Goal: Task Accomplishment & Management: Use online tool/utility

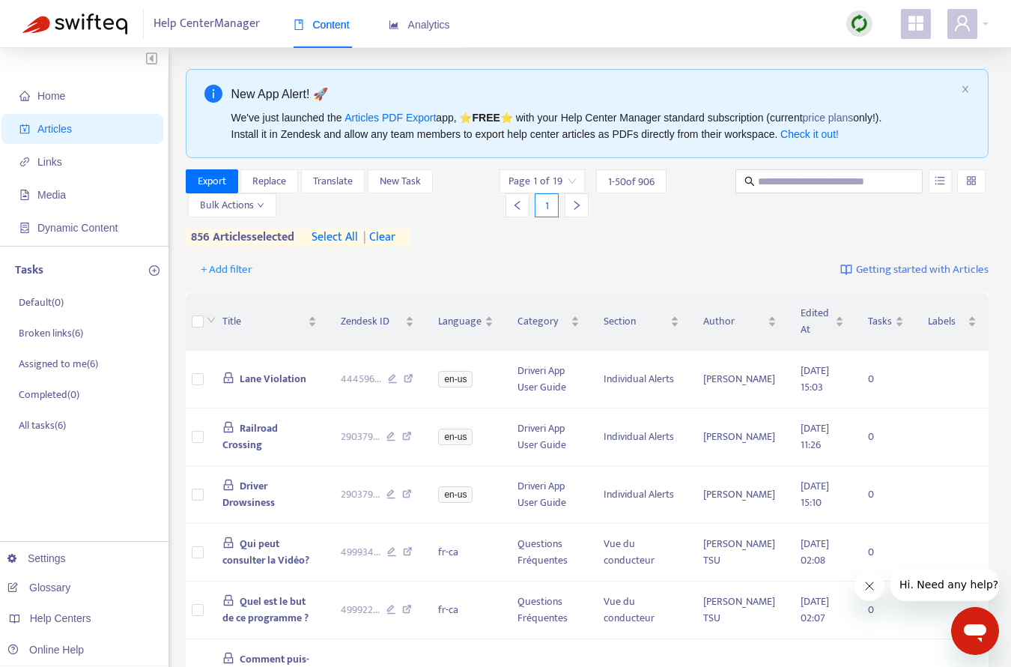
click at [462, 246] on div "Export Replace Translate New Task Bulk Actions Page 1 of 19 1 - 50 of 906 1 856…" at bounding box center [588, 207] width 804 height 77
click at [349, 237] on span "select all" at bounding box center [335, 239] width 46 height 18
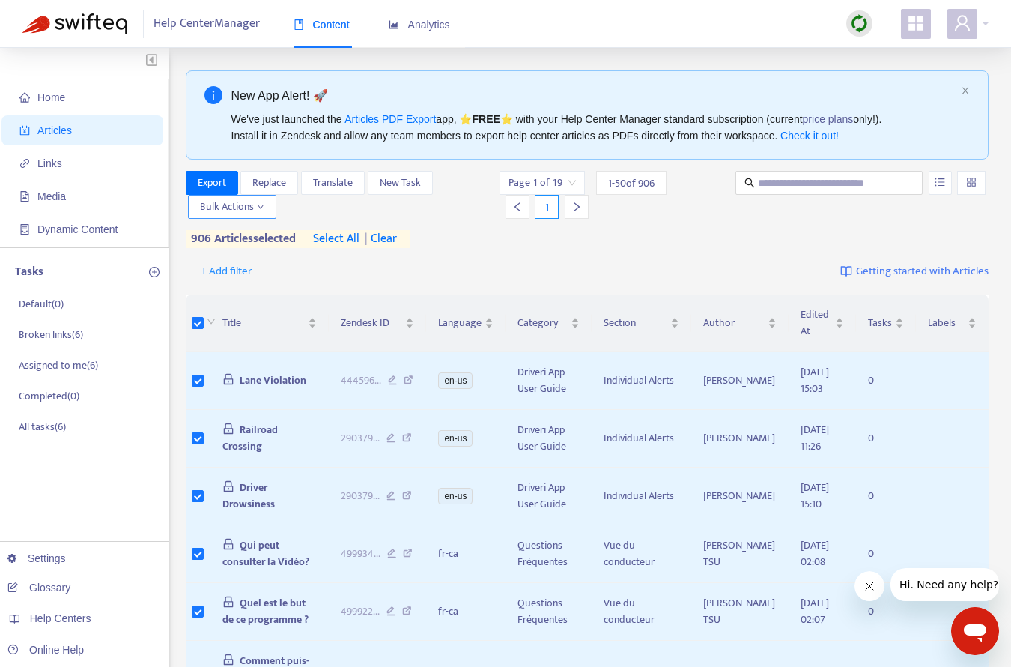
click at [258, 206] on icon "down" at bounding box center [261, 206] width 6 height 4
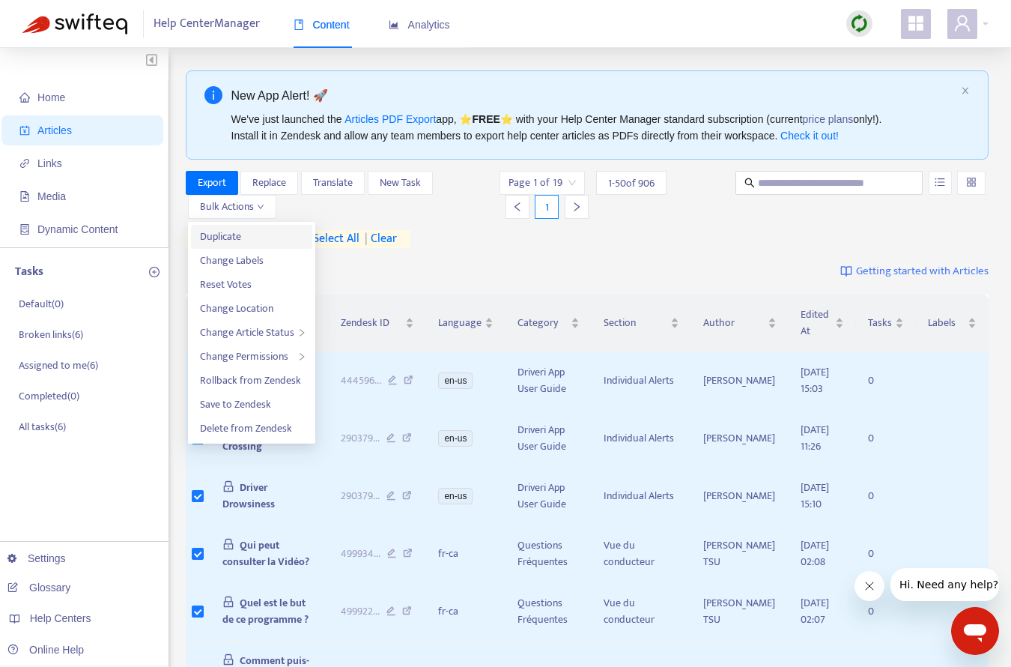
click at [222, 236] on span "Duplicate" at bounding box center [220, 236] width 41 height 17
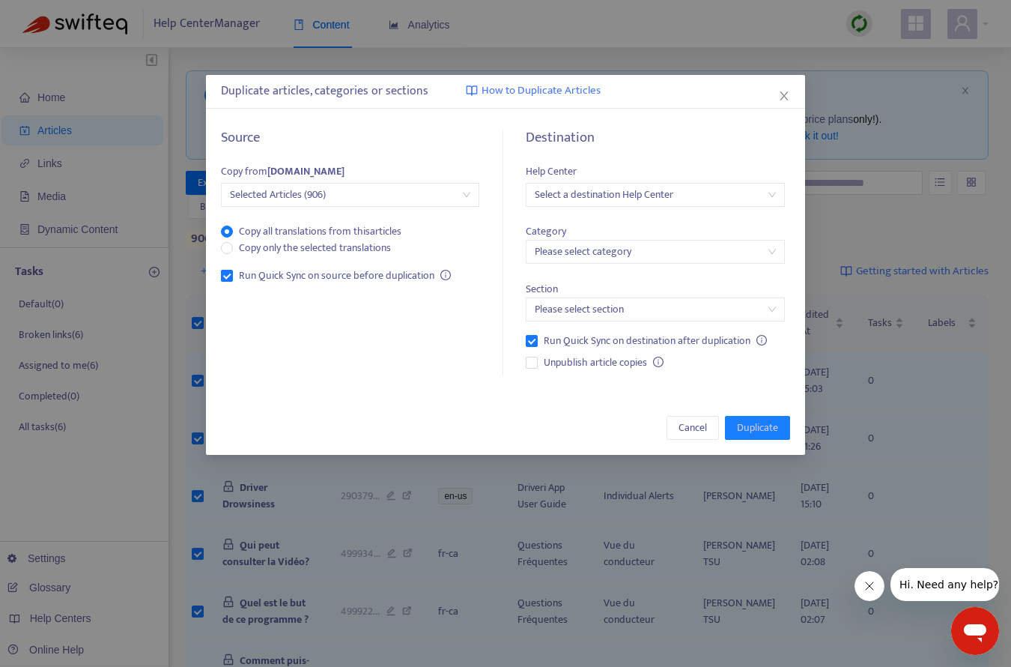
click at [367, 199] on span "Selected Articles (906)" at bounding box center [350, 195] width 240 height 22
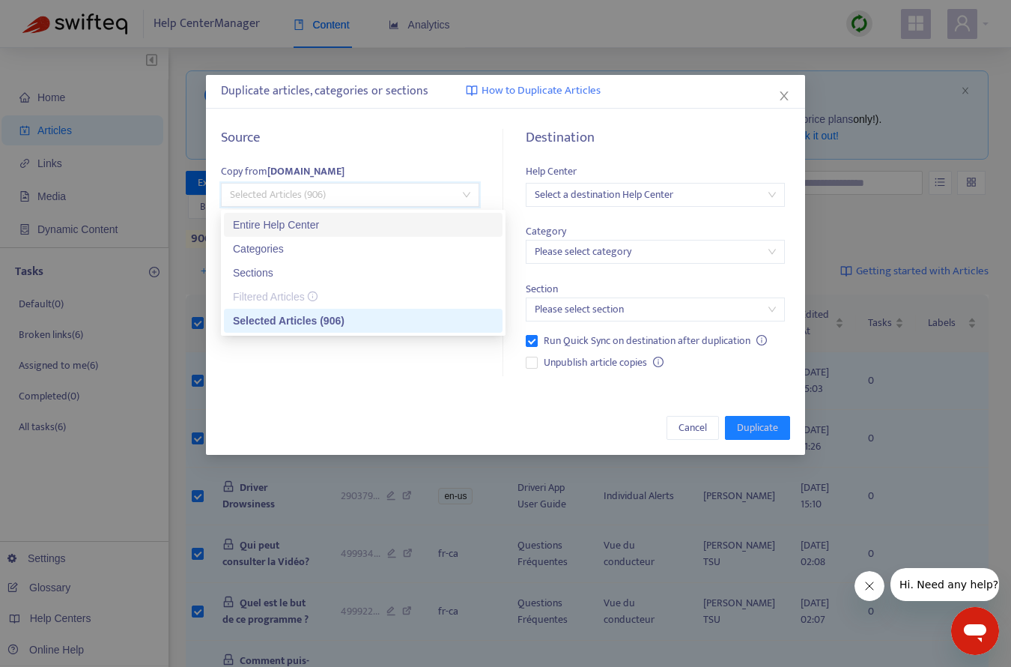
click at [315, 222] on div "Entire Help Center" at bounding box center [363, 224] width 261 height 16
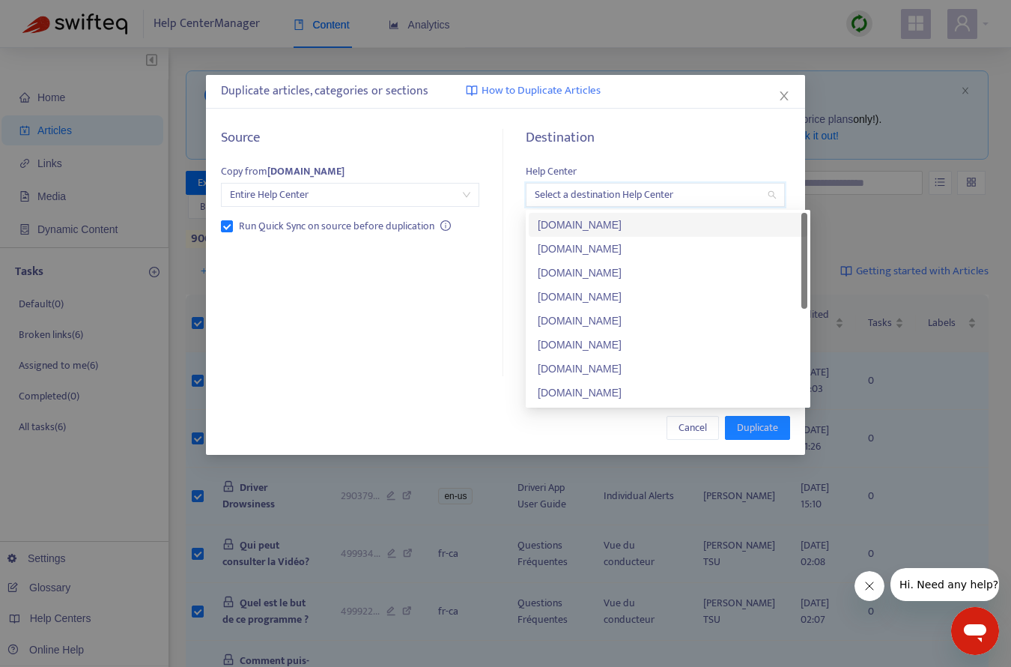
click at [593, 200] on input "search" at bounding box center [655, 195] width 240 height 22
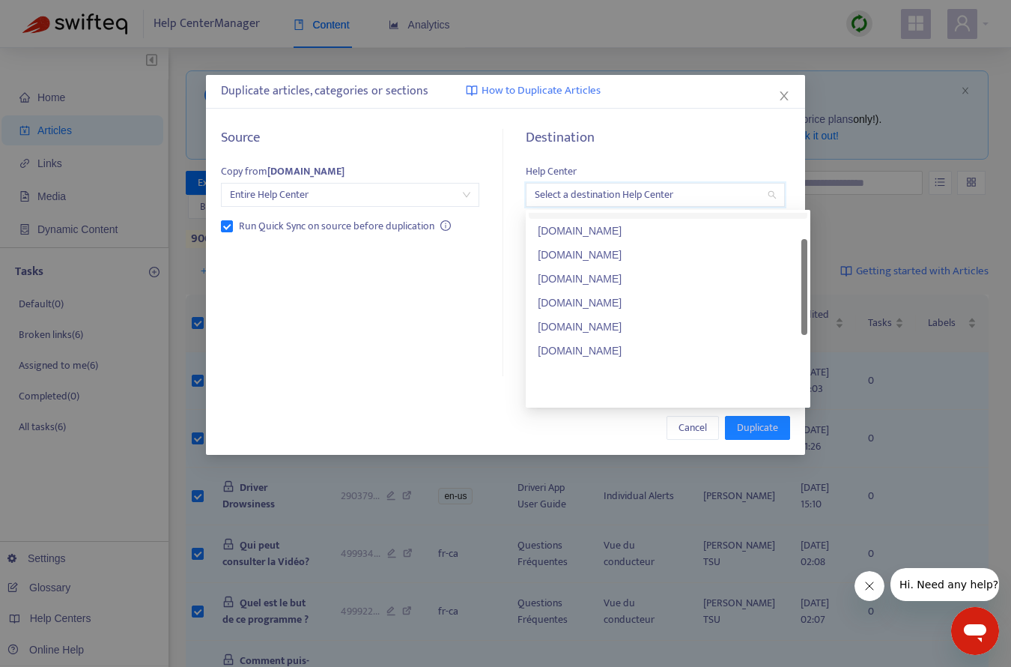
scroll to position [120, 0]
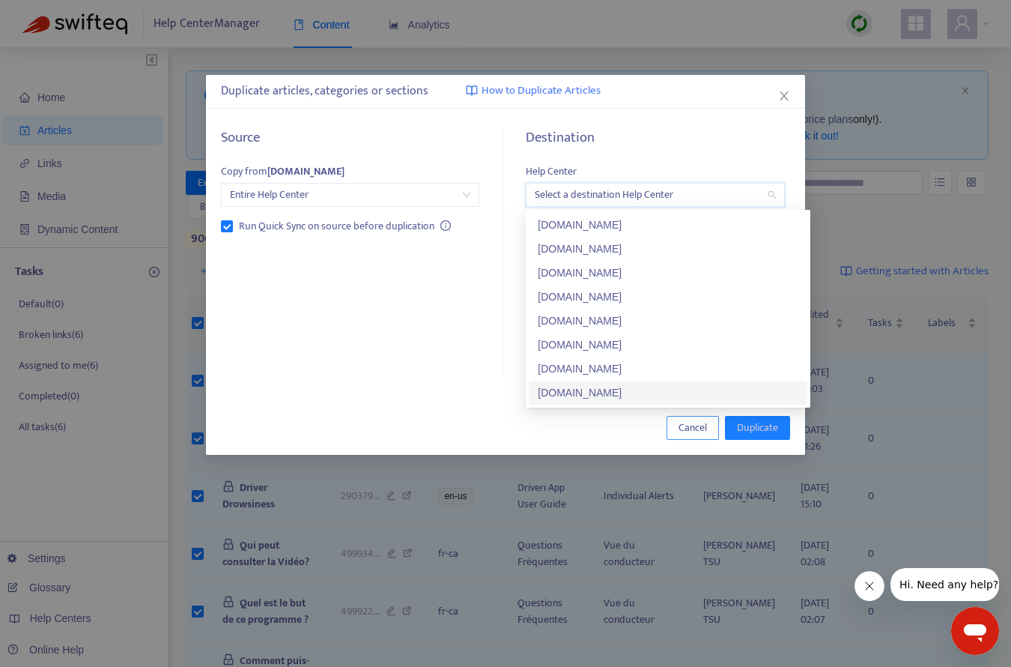
click at [688, 429] on span "Cancel" at bounding box center [693, 427] width 28 height 16
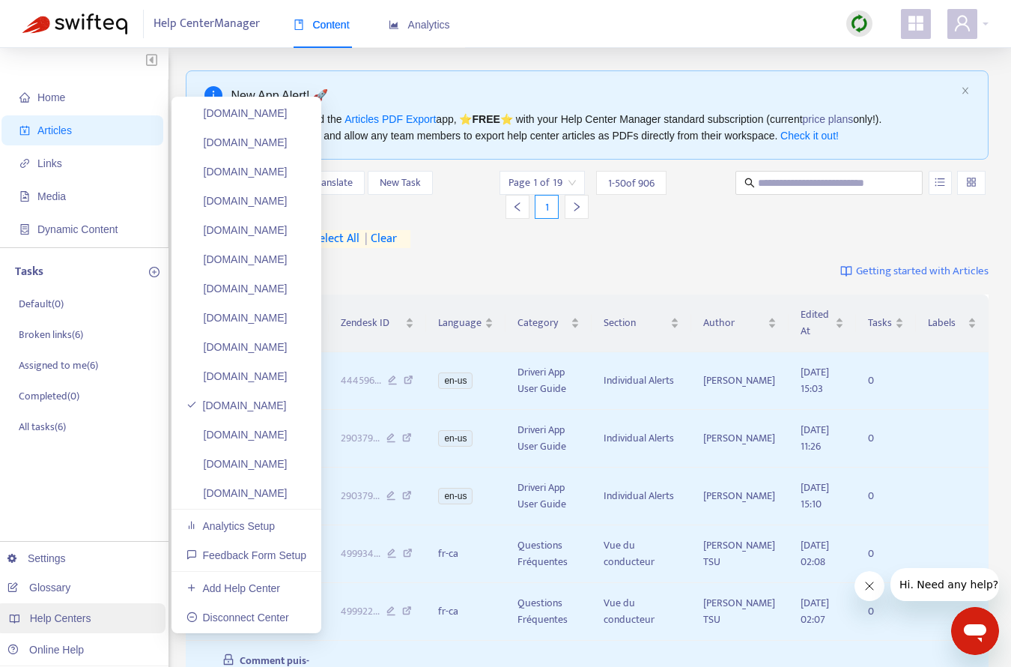
click at [87, 625] on div "Help Centers" at bounding box center [81, 618] width 170 height 30
click at [255, 590] on link "Add Help Center" at bounding box center [234, 588] width 94 height 12
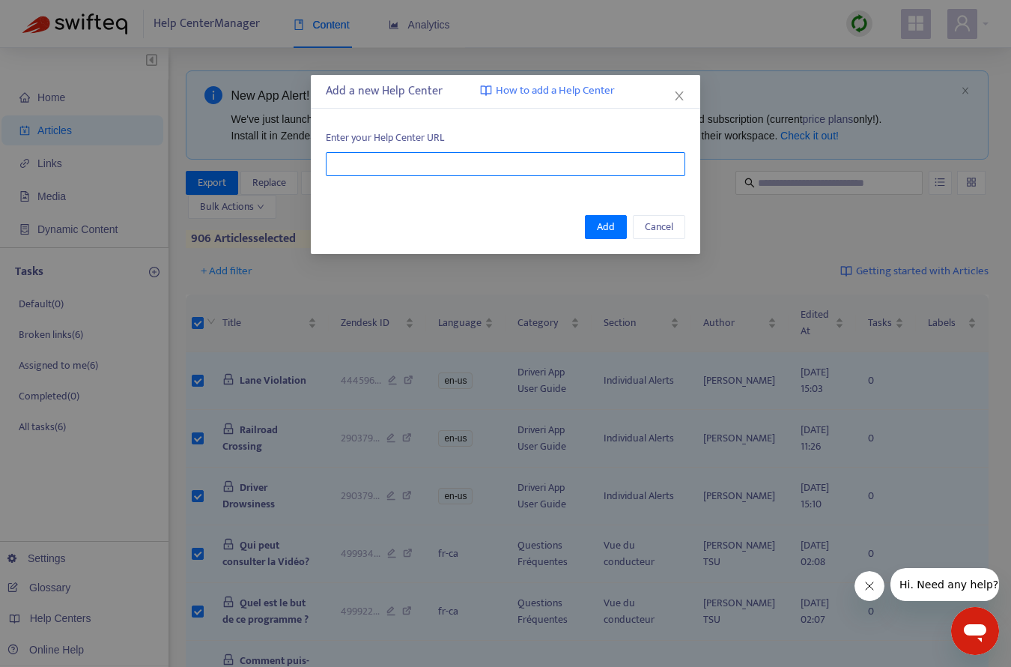
click at [371, 160] on input "text" at bounding box center [506, 164] width 360 height 24
paste input "**********"
type input "**********"
click at [607, 225] on span "Add" at bounding box center [606, 227] width 18 height 16
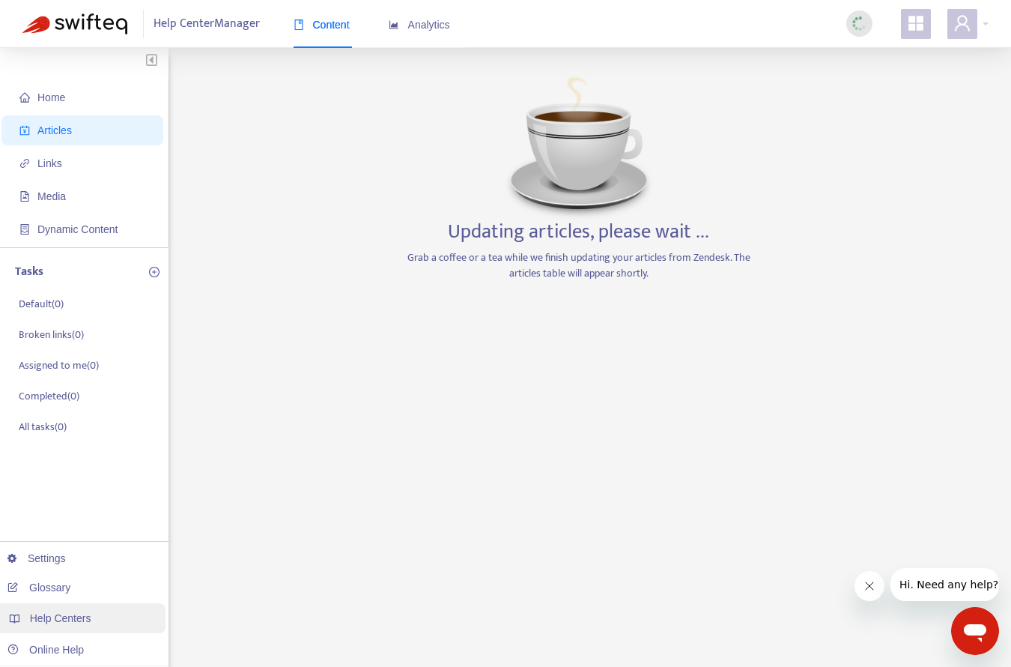
click at [55, 613] on span "Help Centers" at bounding box center [60, 618] width 61 height 12
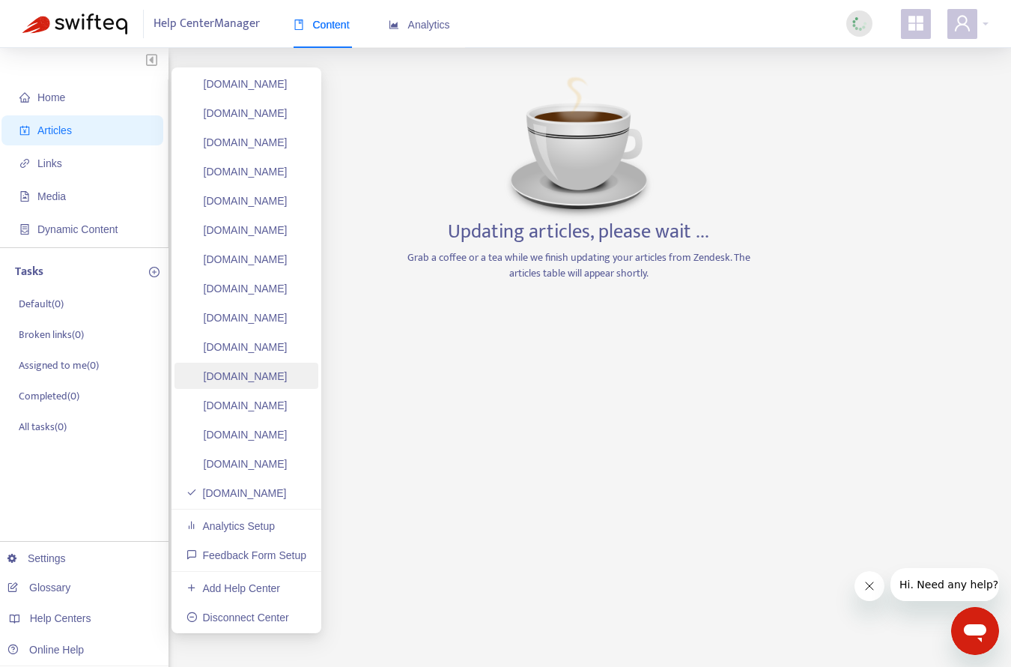
click at [241, 372] on link "[DOMAIN_NAME]" at bounding box center [237, 376] width 101 height 12
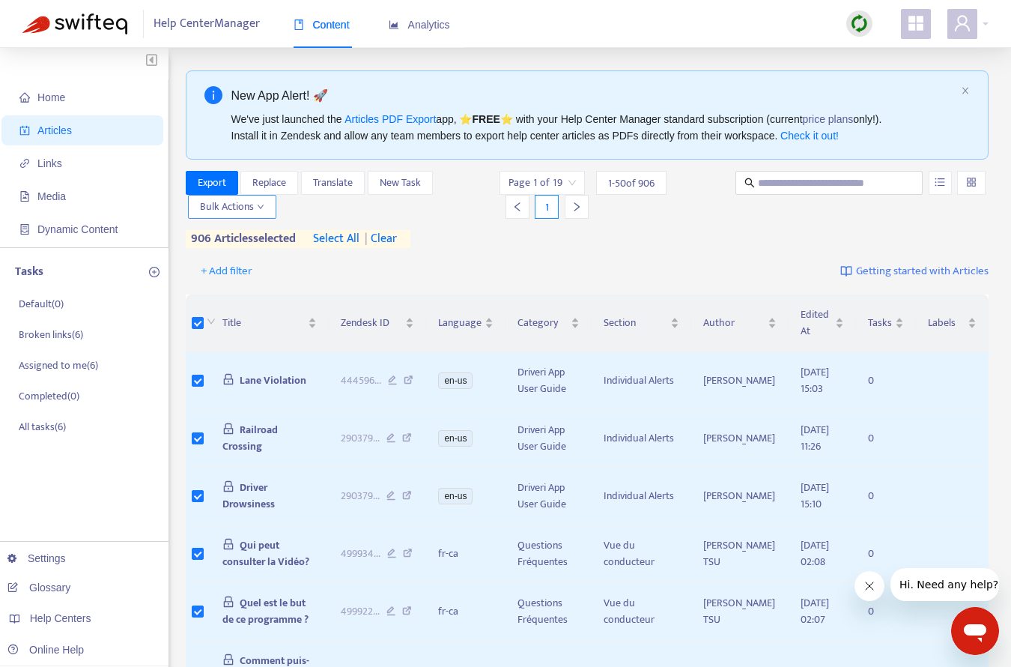
click at [239, 204] on span "Bulk Actions" at bounding box center [232, 207] width 64 height 16
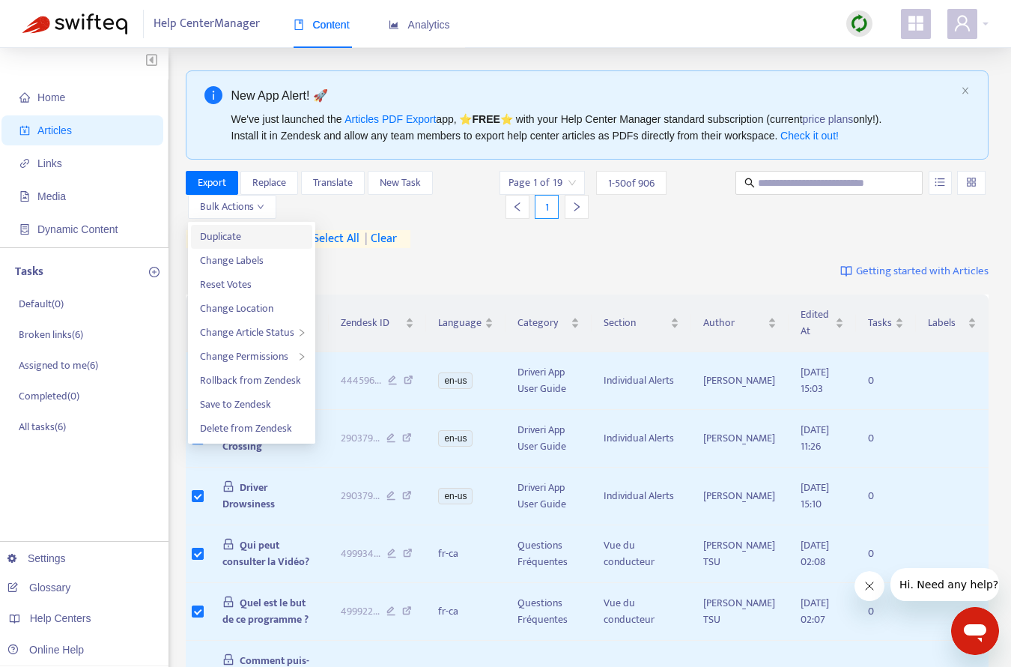
click at [232, 235] on span "Duplicate" at bounding box center [220, 236] width 41 height 17
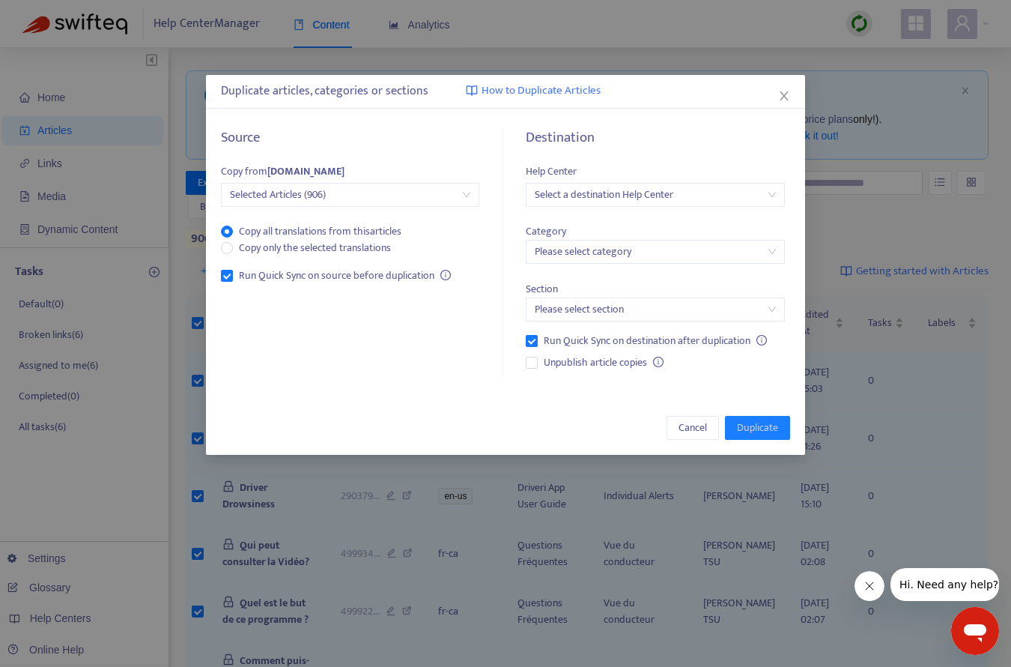
drag, startPoint x: 390, startPoint y: 188, endPoint x: 378, endPoint y: 194, distance: 13.4
click at [390, 188] on span "Selected Articles (906)" at bounding box center [350, 195] width 240 height 22
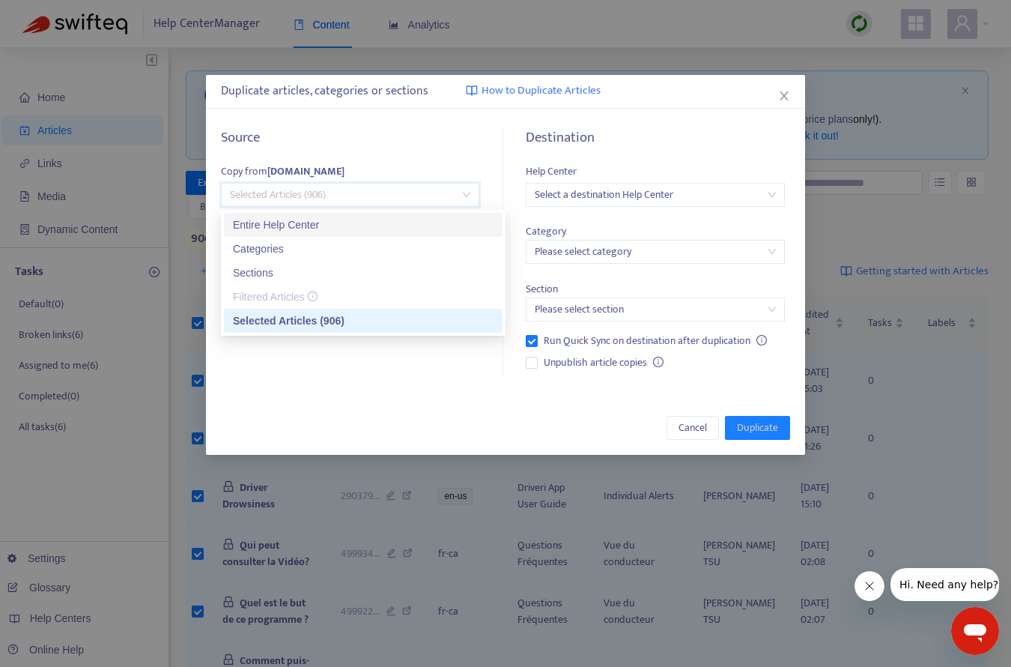
click at [273, 228] on div "Entire Help Center" at bounding box center [363, 224] width 261 height 16
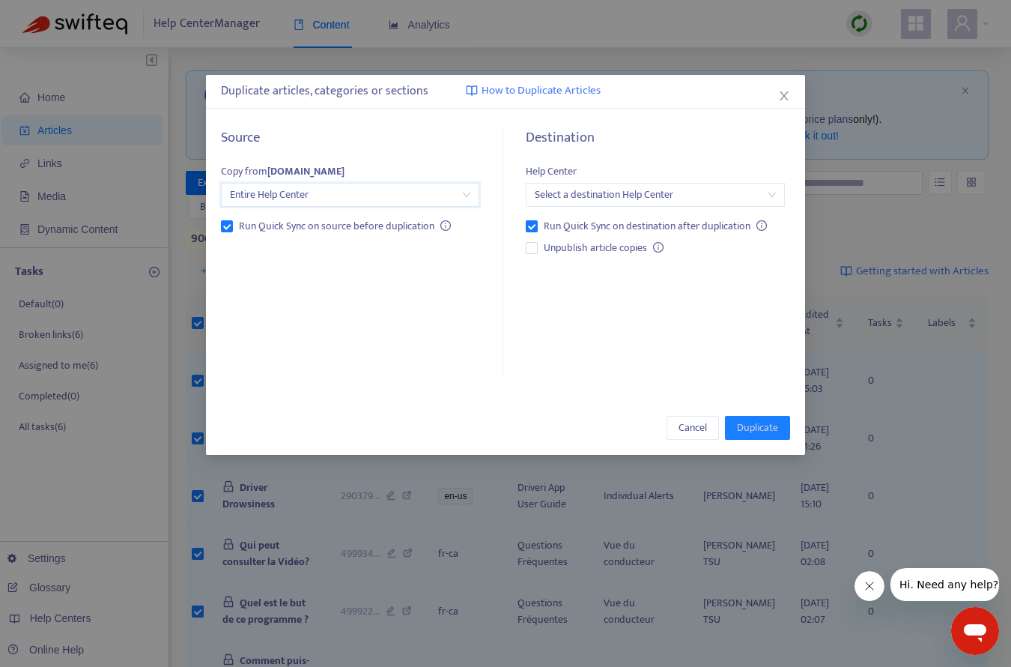
click at [584, 195] on input "search" at bounding box center [655, 195] width 240 height 22
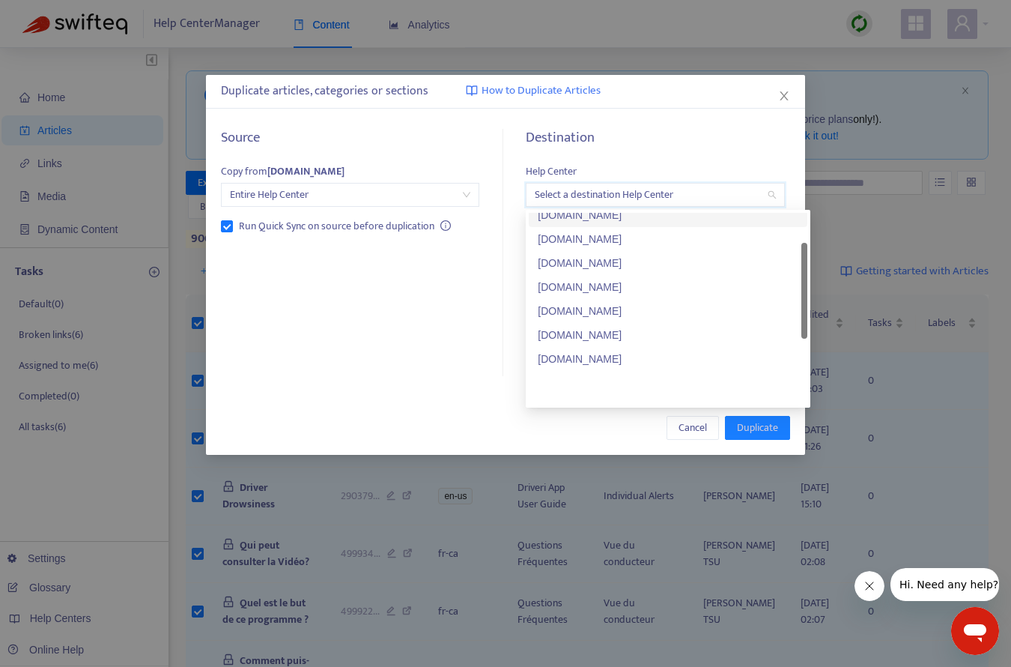
scroll to position [144, 0]
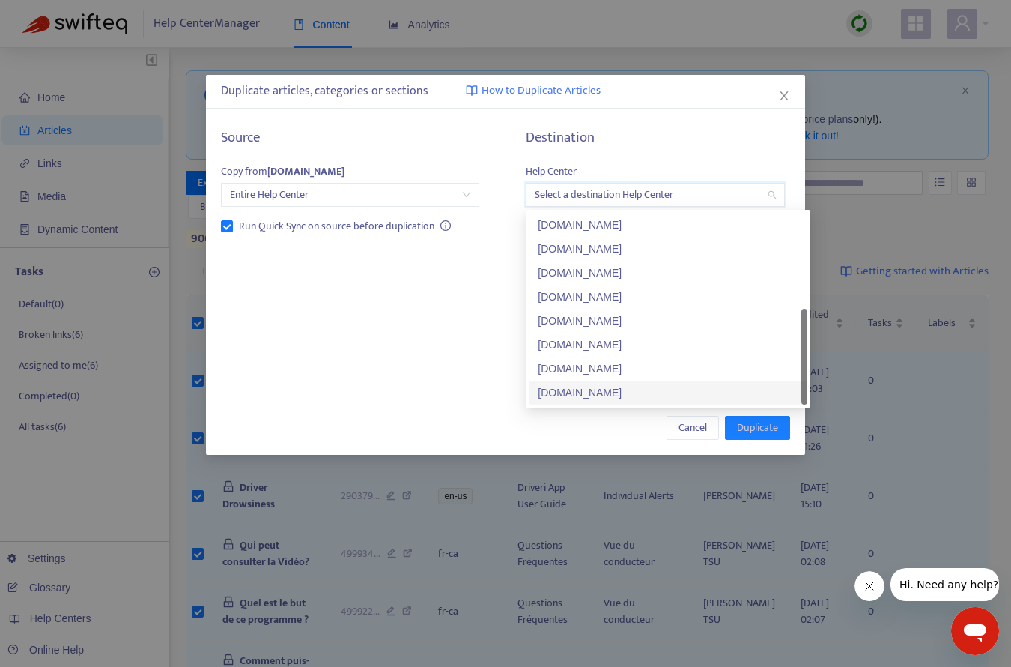
click at [608, 390] on div "[DOMAIN_NAME]" at bounding box center [668, 392] width 261 height 16
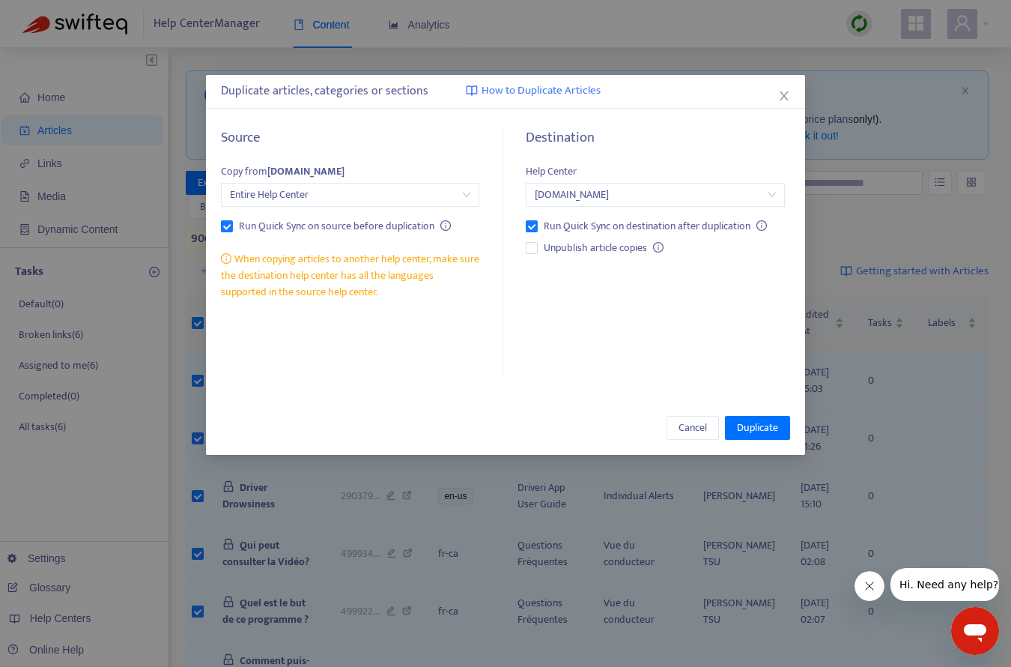
click at [361, 315] on div "Source Copy from [DOMAIN_NAME] Entire Help Center Run Quick Sync on source befo…" at bounding box center [359, 253] width 276 height 247
click at [745, 429] on span "Duplicate" at bounding box center [757, 427] width 41 height 16
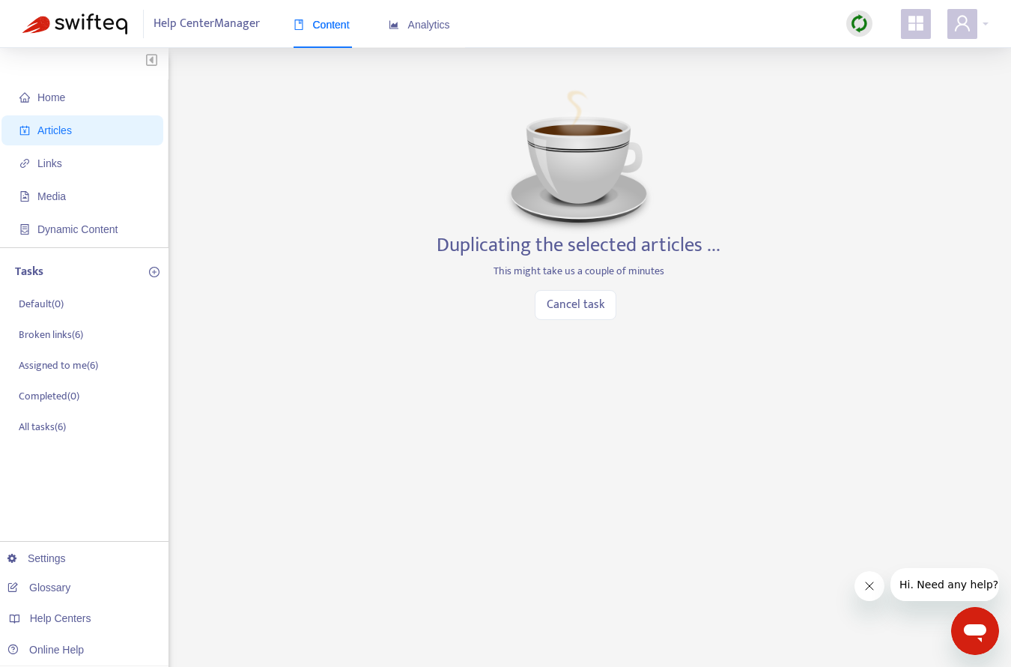
click at [838, 181] on div "Home Articles Links Media Dynamic Content Tasks Default ( 0 ) Broken links ( 6 …" at bounding box center [505, 508] width 966 height 876
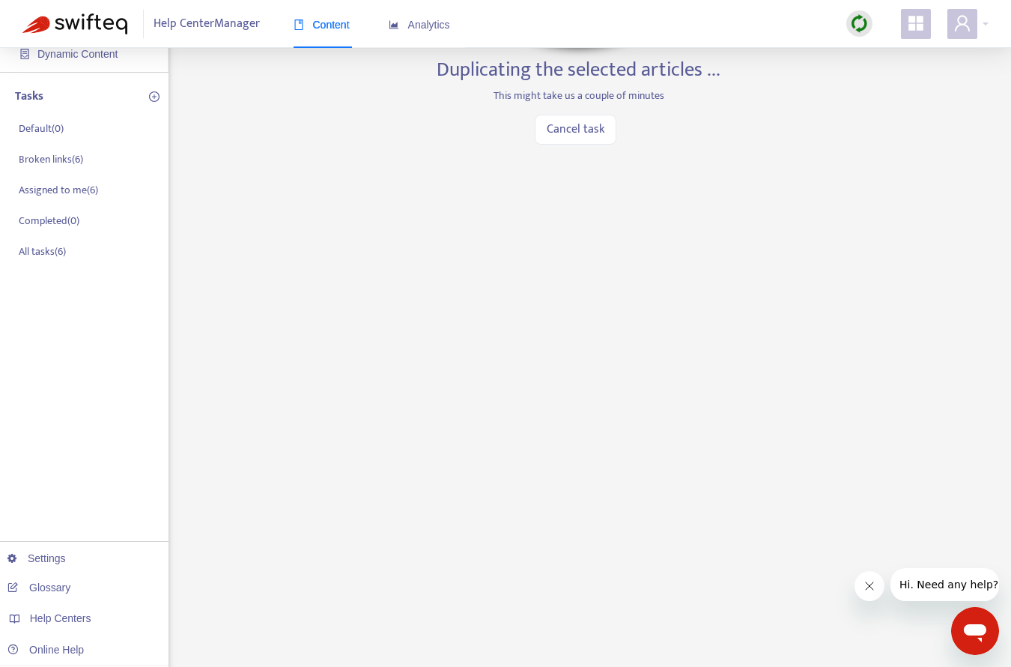
scroll to position [187, 0]
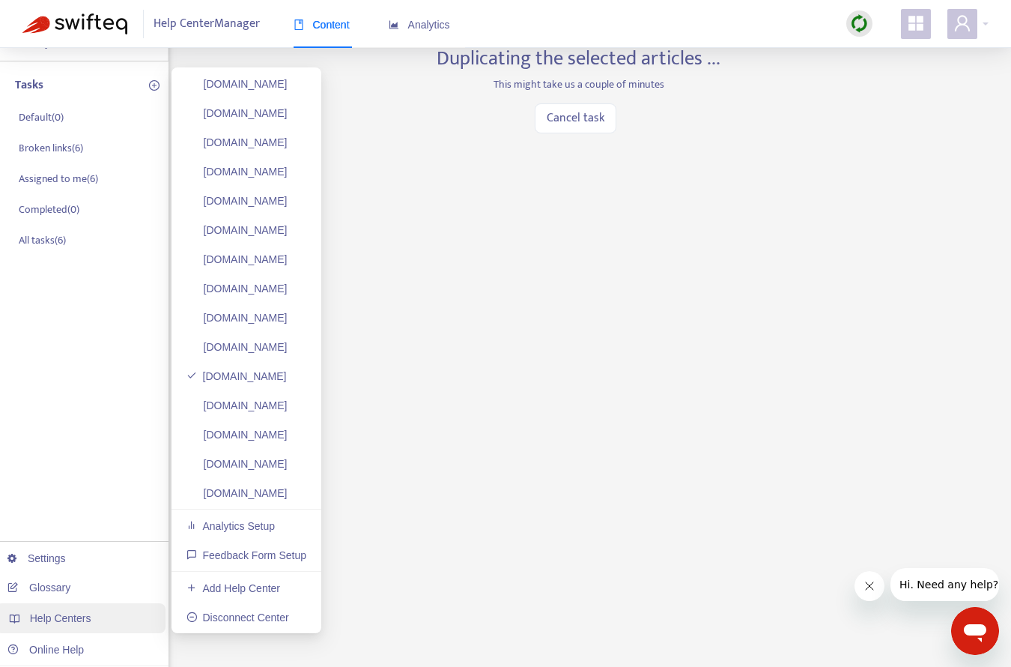
click at [55, 625] on div "Help Centers" at bounding box center [81, 618] width 170 height 30
click at [277, 487] on link "[DOMAIN_NAME]" at bounding box center [237, 493] width 101 height 12
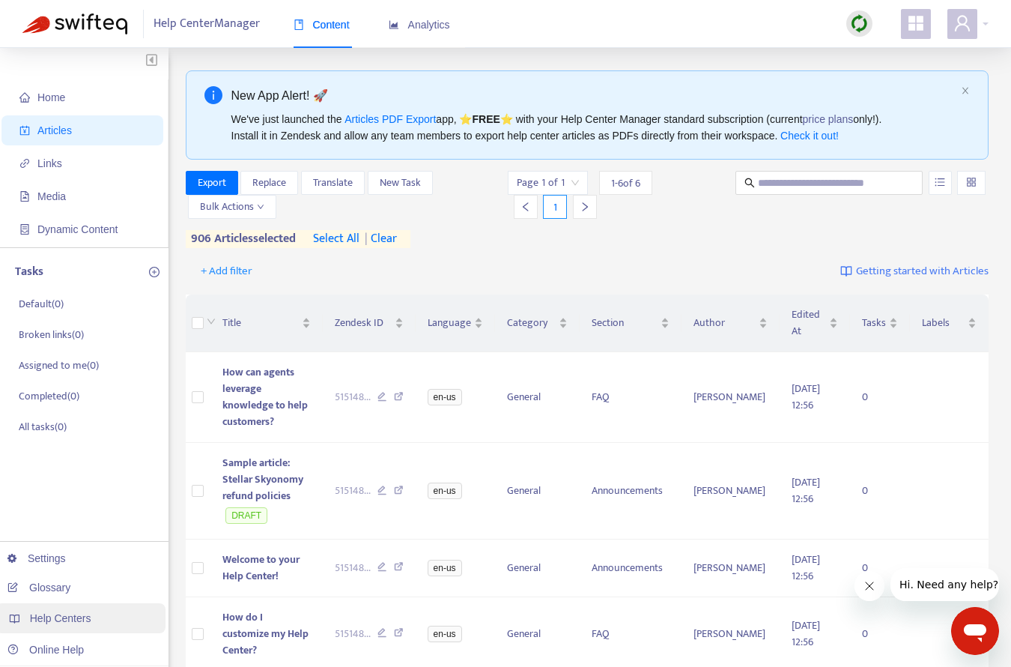
click at [62, 616] on span "Help Centers" at bounding box center [60, 618] width 61 height 12
click at [52, 424] on p "All tasks ( 0 )" at bounding box center [43, 427] width 48 height 16
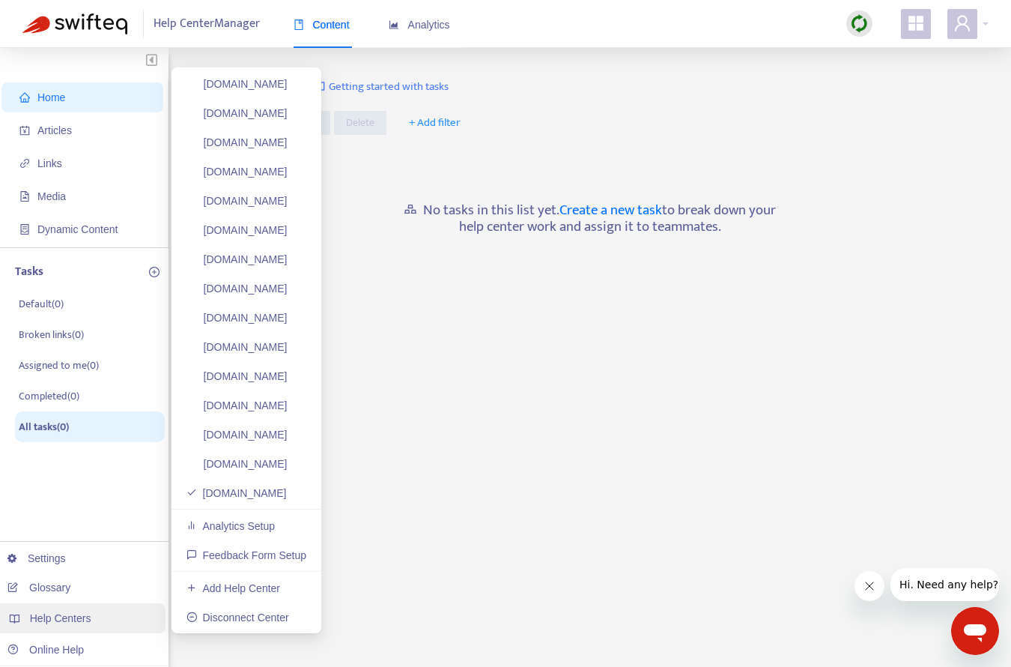
click at [60, 613] on span "Help Centers" at bounding box center [60, 618] width 61 height 12
click at [213, 382] on link "[DOMAIN_NAME]" at bounding box center [237, 376] width 101 height 12
click at [90, 612] on span "Help Centers" at bounding box center [60, 618] width 61 height 12
click at [244, 380] on link "[DOMAIN_NAME]" at bounding box center [237, 376] width 100 height 12
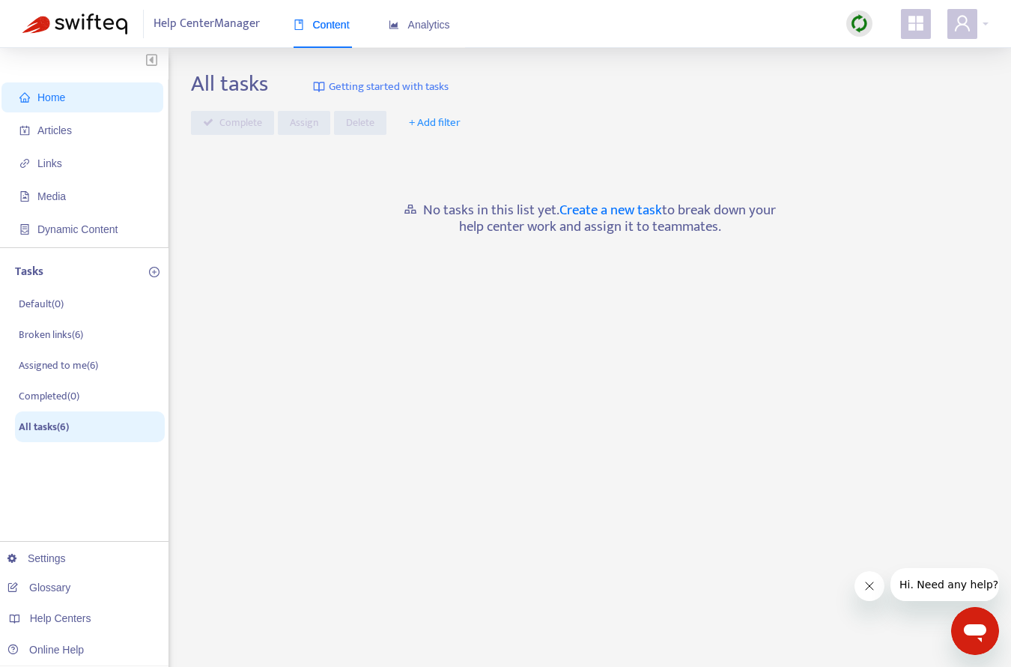
click at [285, 219] on div "No tasks in this list yet. Create a new task to break down your help center wor…" at bounding box center [590, 203] width 798 height 122
click at [40, 308] on p "Default ( 0 )" at bounding box center [41, 305] width 45 height 16
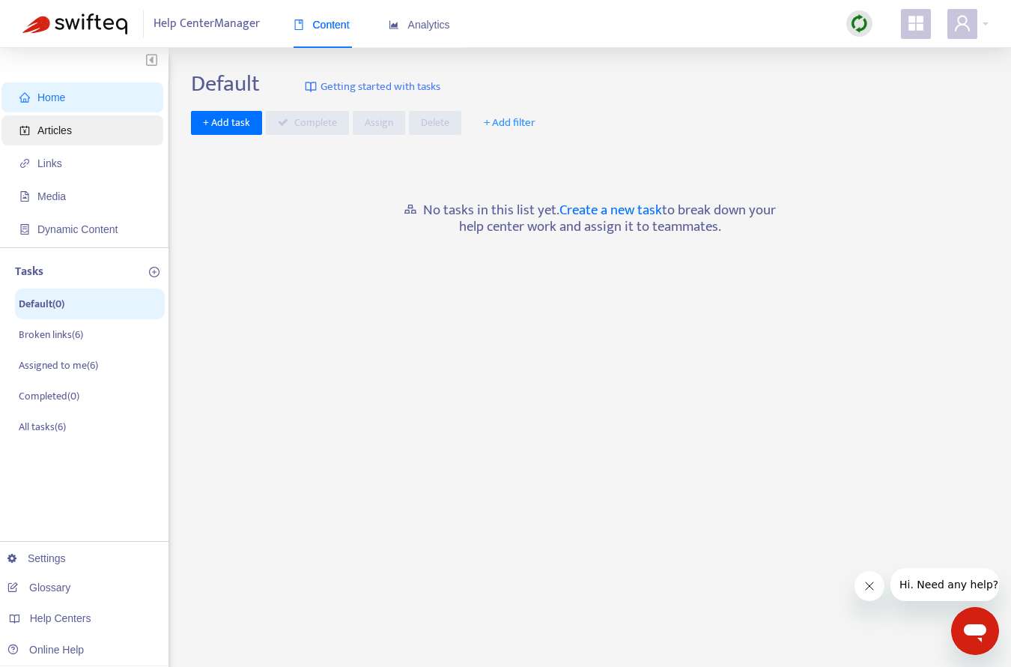
click at [67, 133] on span "Articles" at bounding box center [54, 130] width 34 height 12
